Goal: Navigation & Orientation: Find specific page/section

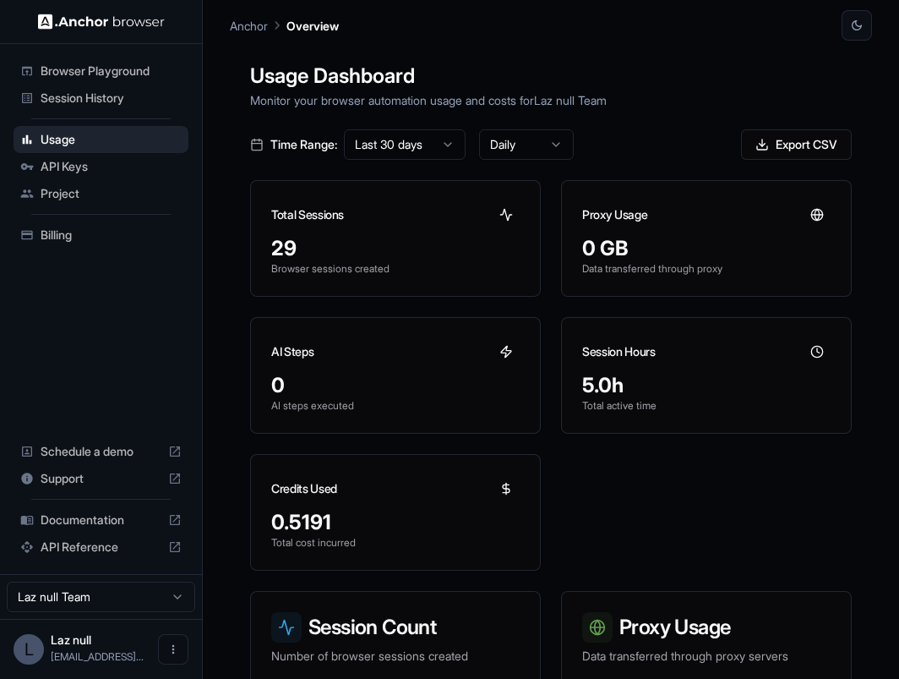
click at [126, 104] on span "Session History" at bounding box center [111, 98] width 141 height 17
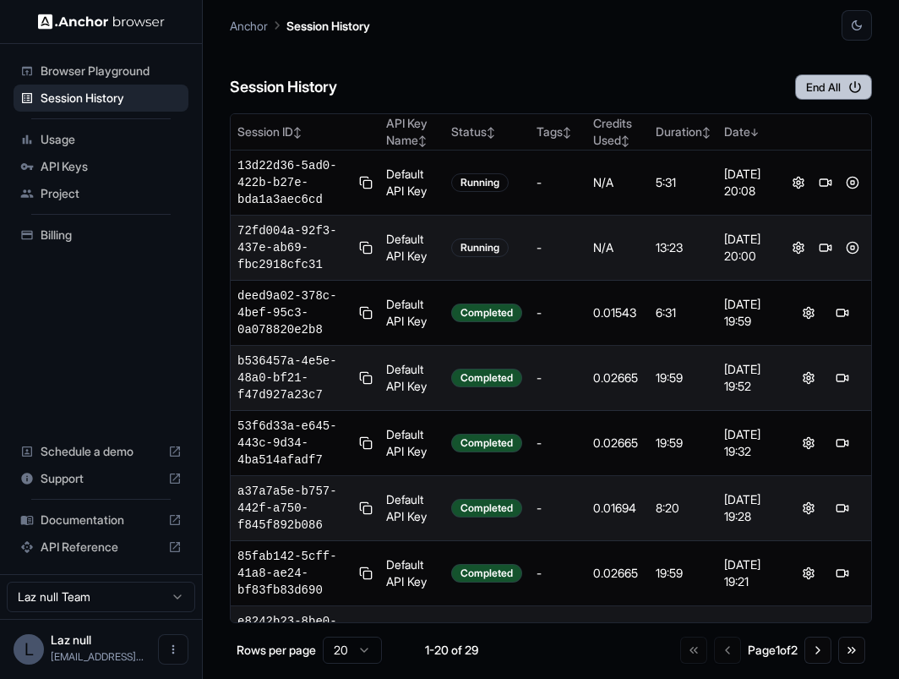
click at [821, 82] on button "End All" at bounding box center [833, 86] width 77 height 25
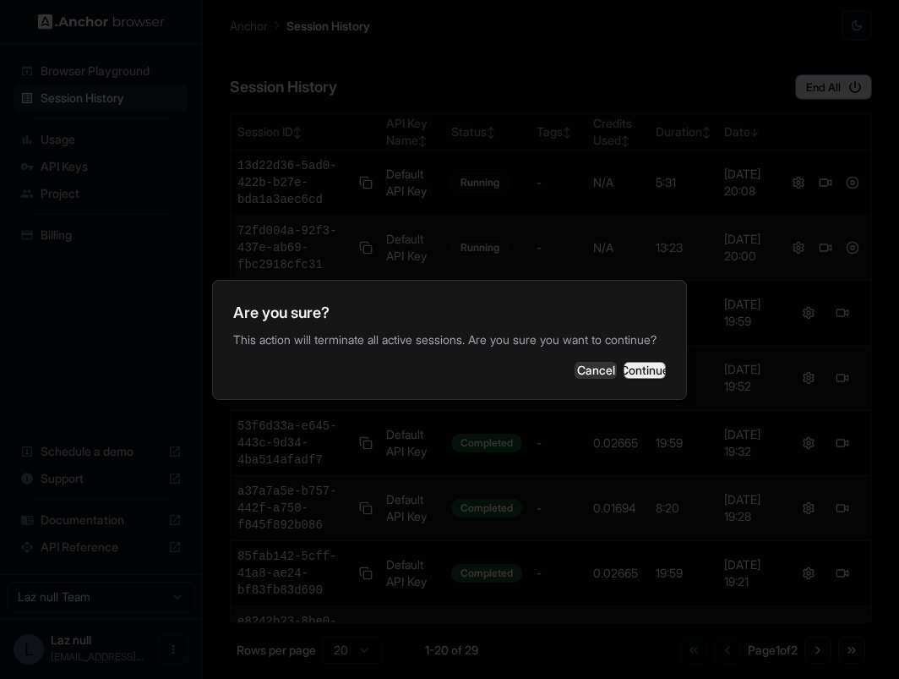
click at [624, 371] on button "Continue" at bounding box center [645, 370] width 42 height 17
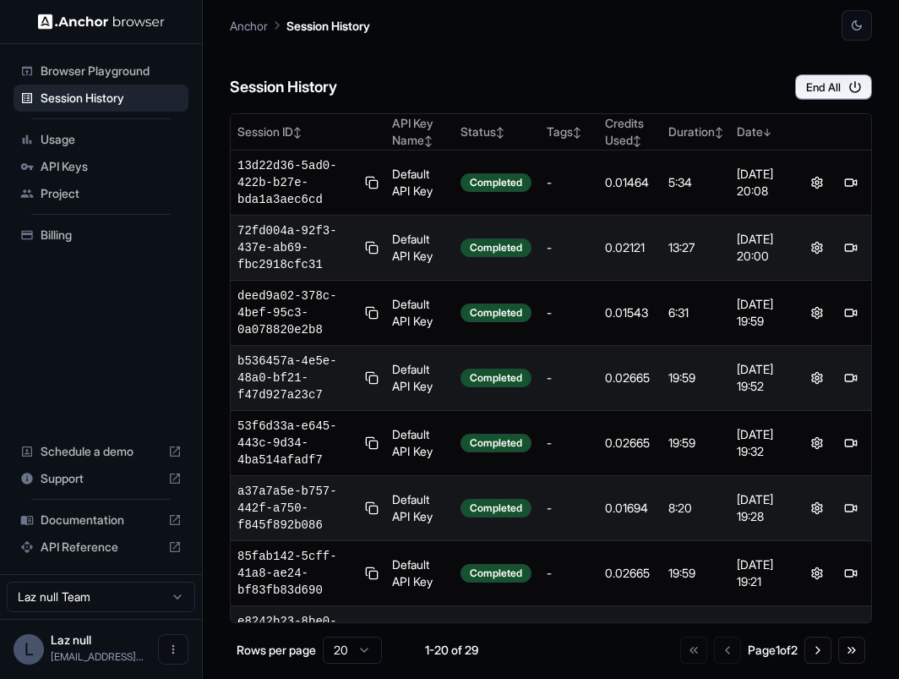
click at [126, 146] on span "Usage" at bounding box center [111, 139] width 141 height 17
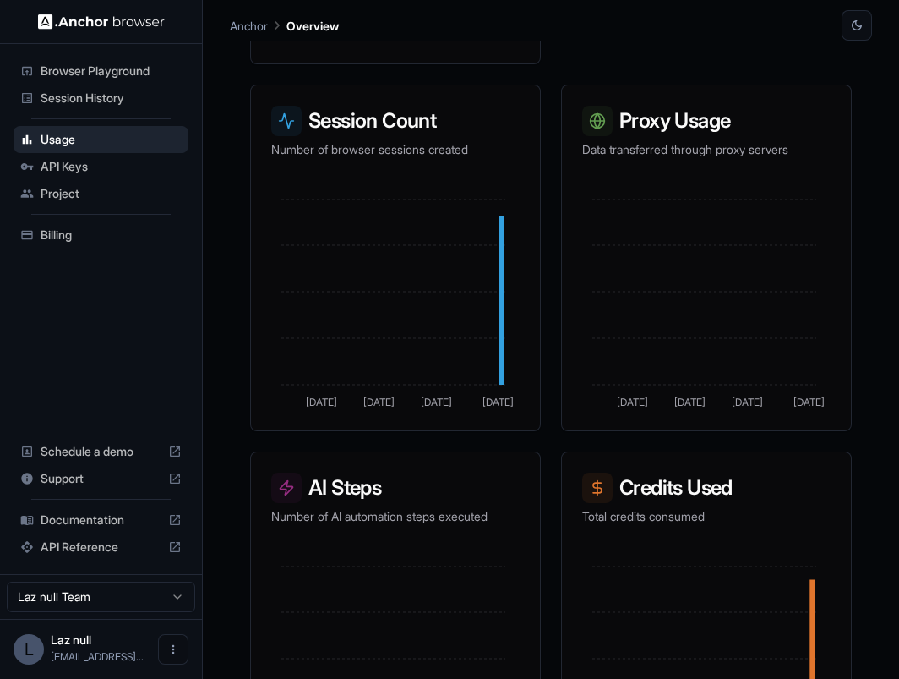
scroll to position [507, 0]
click at [121, 236] on span "Billing" at bounding box center [111, 235] width 141 height 17
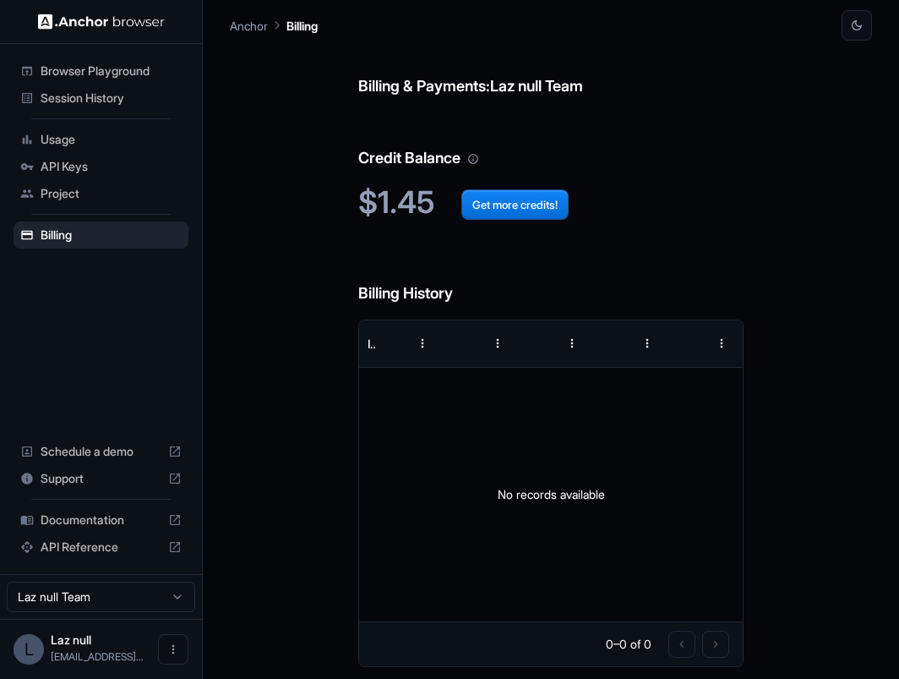
click at [475, 161] on icon "Your credit balance will be consumed as you use the API. Visit the usage page t…" at bounding box center [473, 159] width 10 height 10
click at [165, 85] on div "Session History" at bounding box center [101, 98] width 175 height 27
